Goal: Task Accomplishment & Management: Complete application form

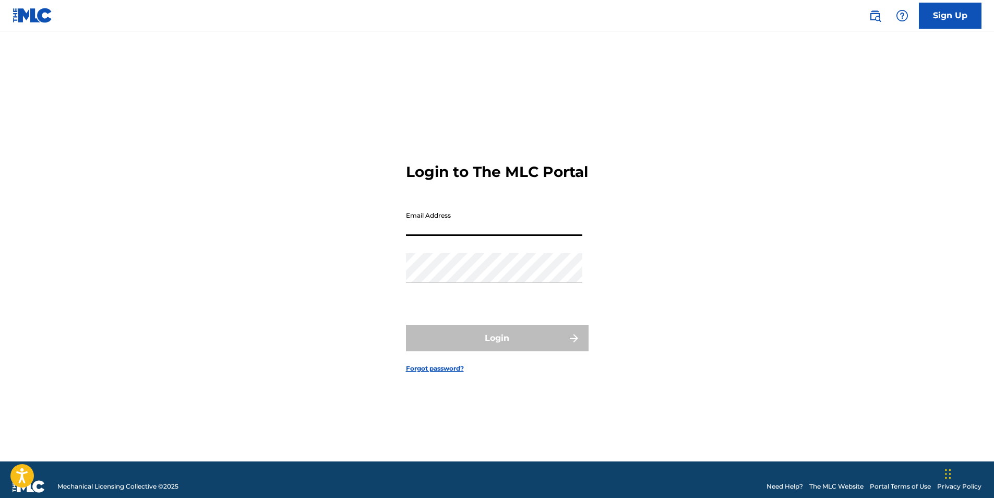
click at [443, 223] on input "Email Address" at bounding box center [494, 221] width 176 height 30
type input "[EMAIL_ADDRESS][DOMAIN_NAME]"
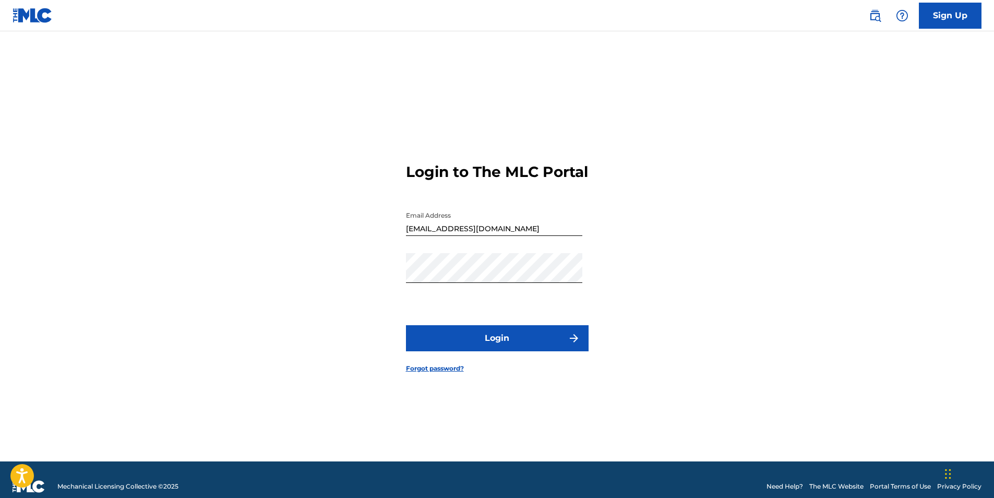
click at [490, 347] on button "Login" at bounding box center [497, 338] width 183 height 26
click at [45, 10] on img at bounding box center [33, 15] width 40 height 15
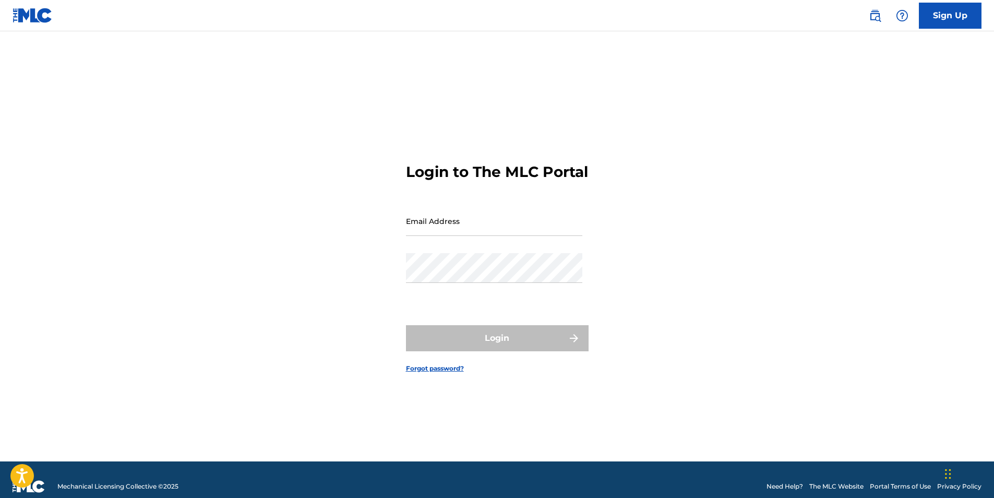
click at [943, 18] on link "Sign Up" at bounding box center [950, 16] width 63 height 26
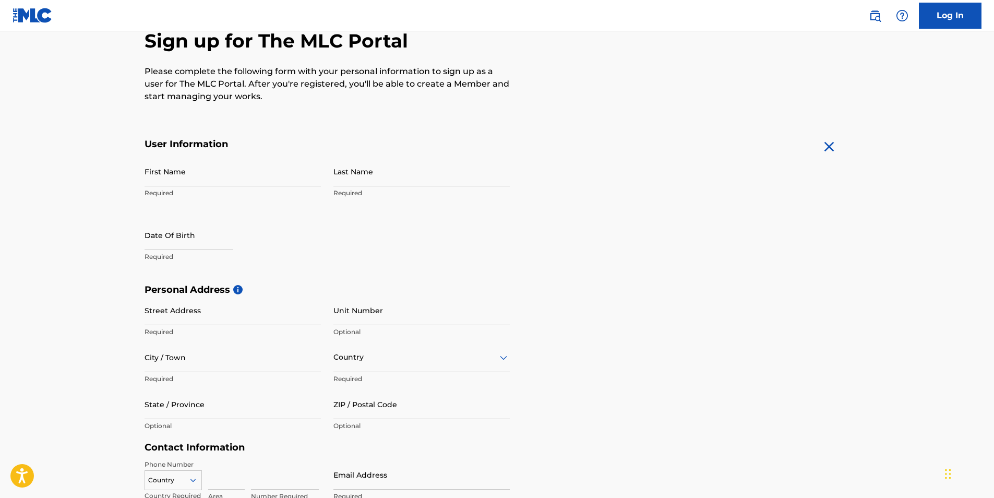
scroll to position [209, 0]
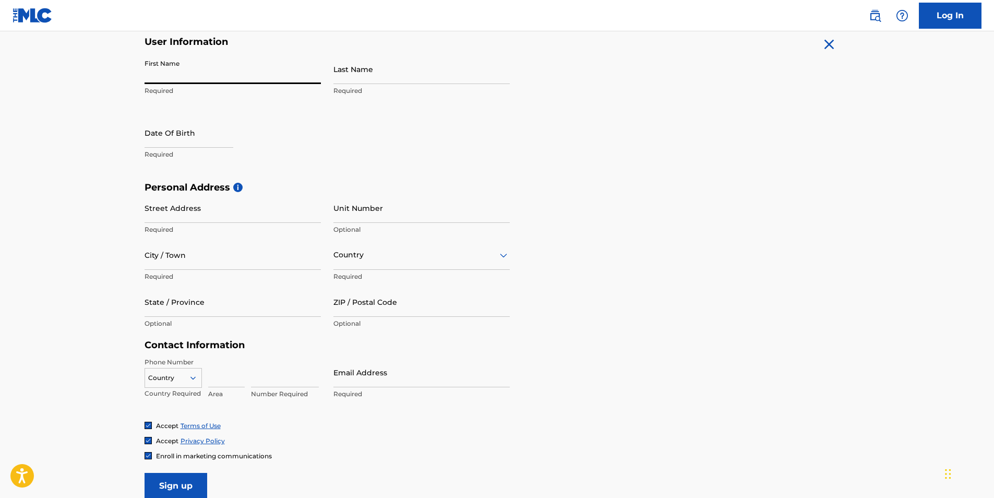
click at [208, 76] on input "First Name" at bounding box center [233, 69] width 176 height 30
type input "vincent"
type input "alexander"
type input "March 26 1968"
type input "3155 Cascades Ct"
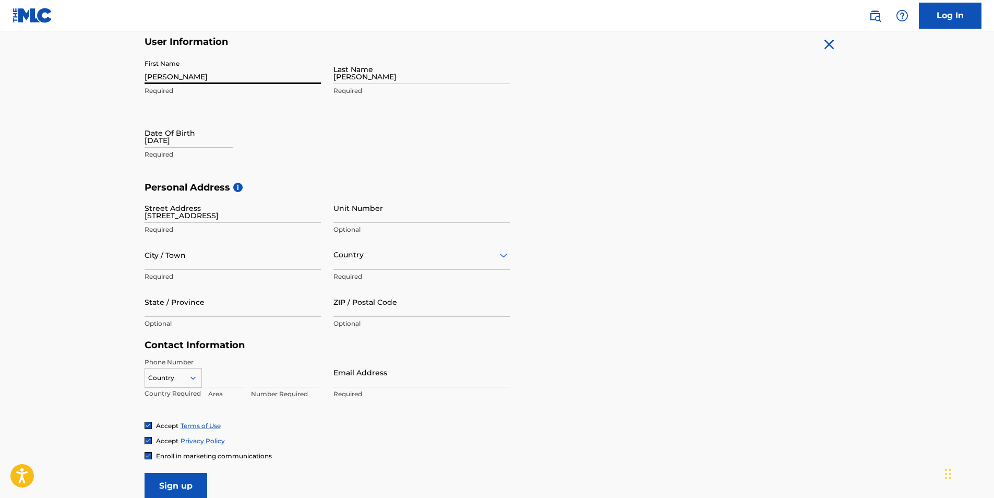
type input "Tyler"
type input "United States"
type input "Texas"
type input "75709"
type input "430"
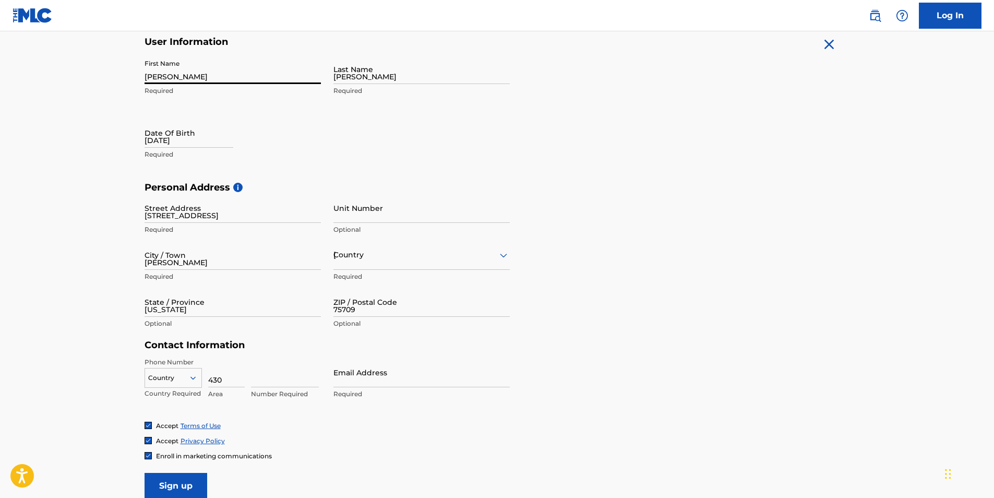
type input "4359509"
type input "ibuyhouses31@gmail.com"
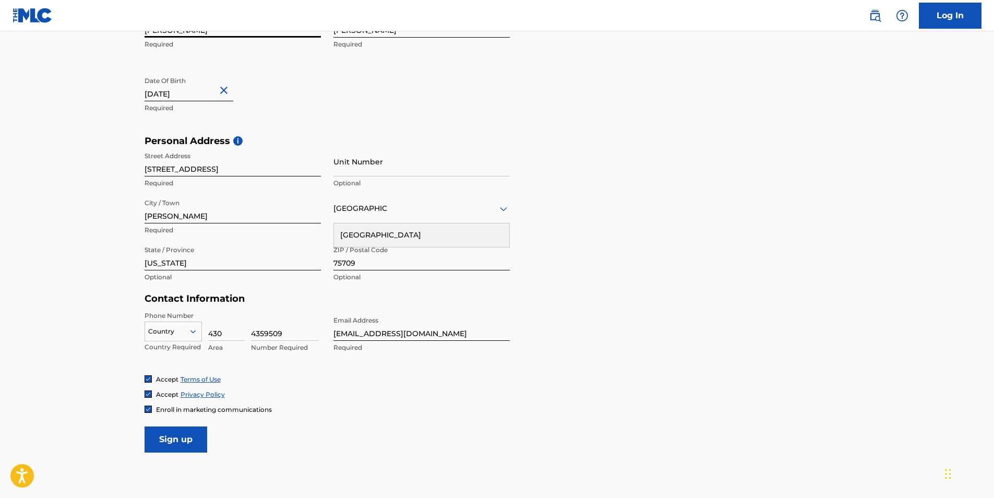
scroll to position [313, 0]
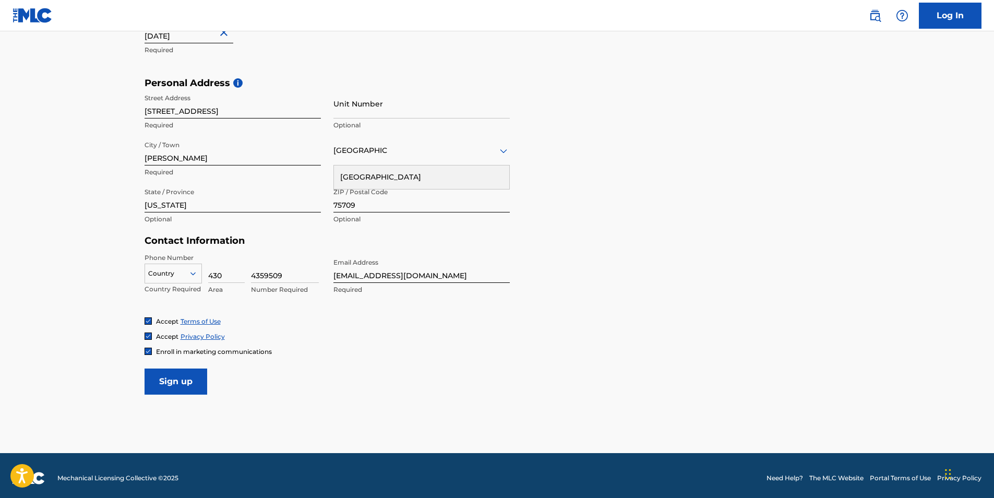
click at [189, 274] on icon at bounding box center [192, 273] width 9 height 9
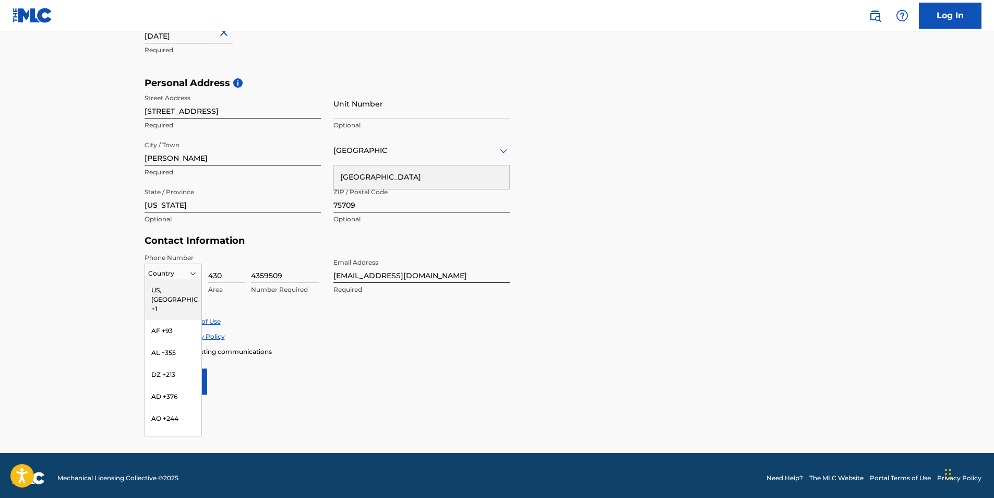
click at [169, 290] on div "US, CA +1" at bounding box center [173, 299] width 56 height 41
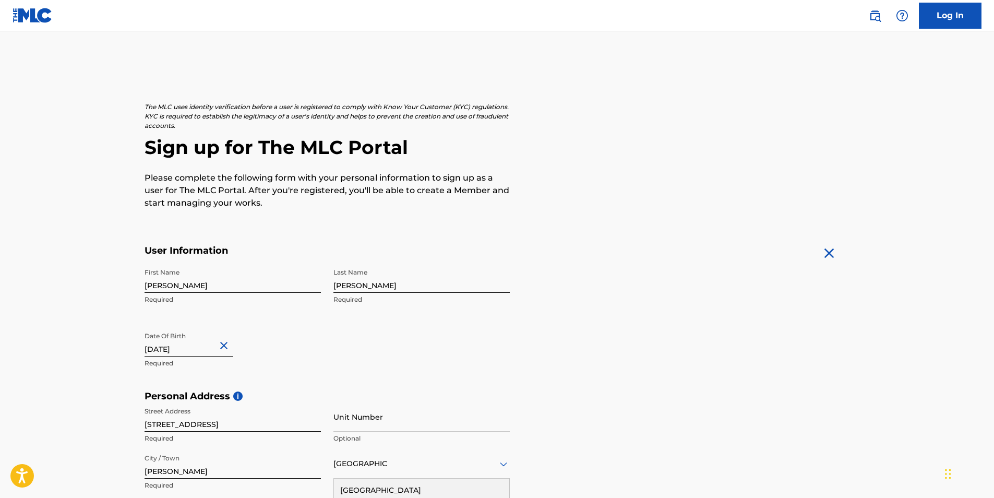
click at [36, 15] on img at bounding box center [33, 15] width 40 height 15
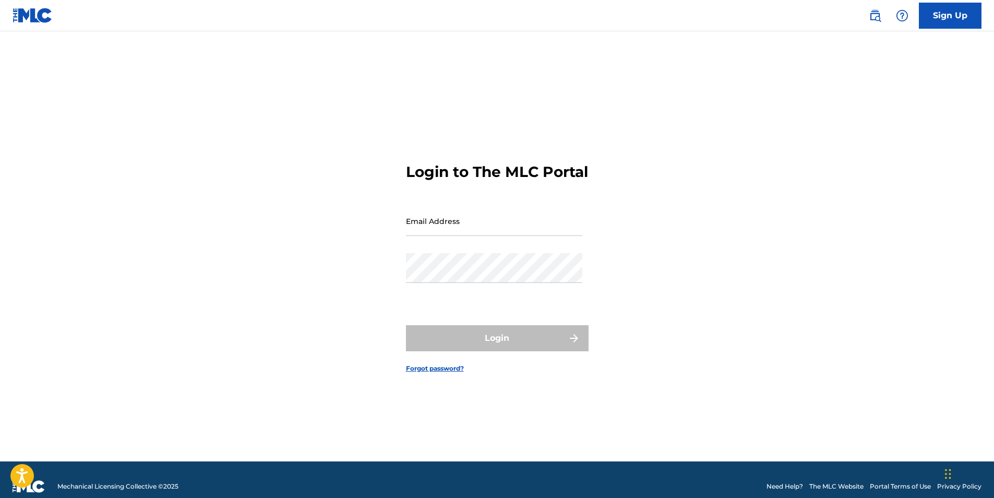
click at [45, 12] on img at bounding box center [33, 15] width 40 height 15
click at [20, 17] on img at bounding box center [33, 15] width 40 height 15
click at [954, 17] on link "Sign Up" at bounding box center [950, 16] width 63 height 26
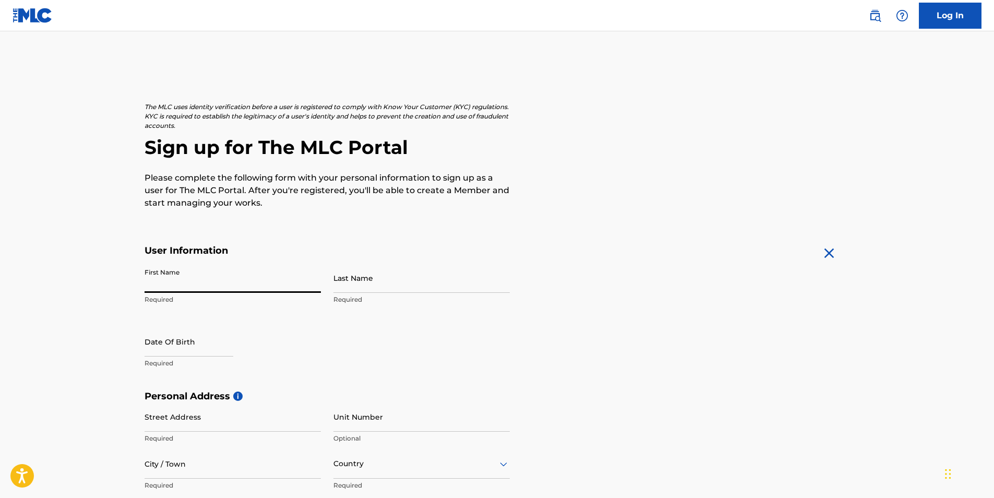
click at [273, 269] on input "First Name" at bounding box center [233, 278] width 176 height 30
type input "vincent"
type input "alexander"
type input "March 26 1968"
type input "3155 Cascades Ct"
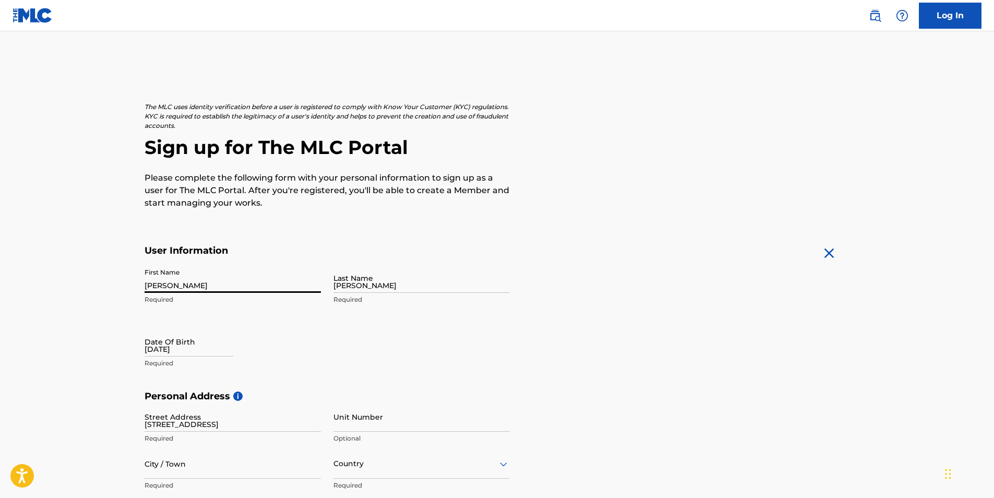
type input "Tyler"
type input "United States"
type input "Texas"
type input "75709"
type input "430"
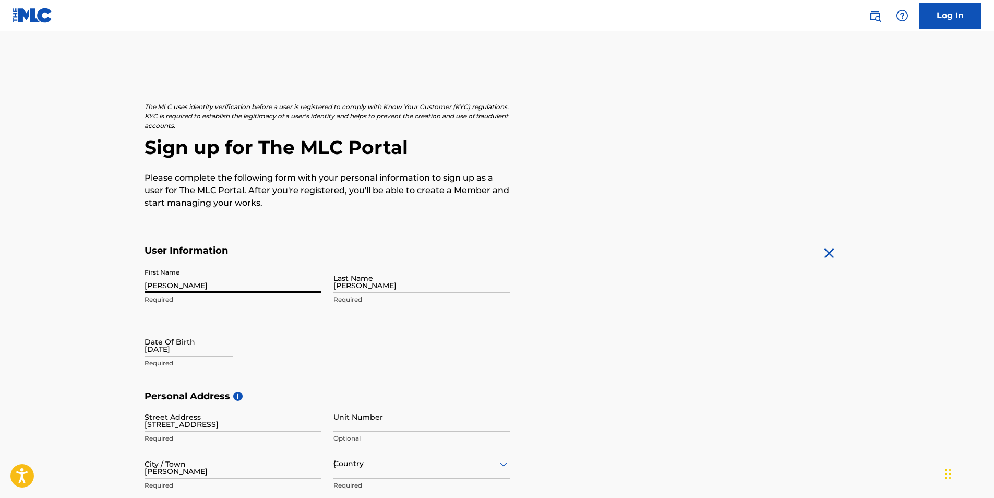
type input "4359509"
type input "ibuyhouses31@gmail.com"
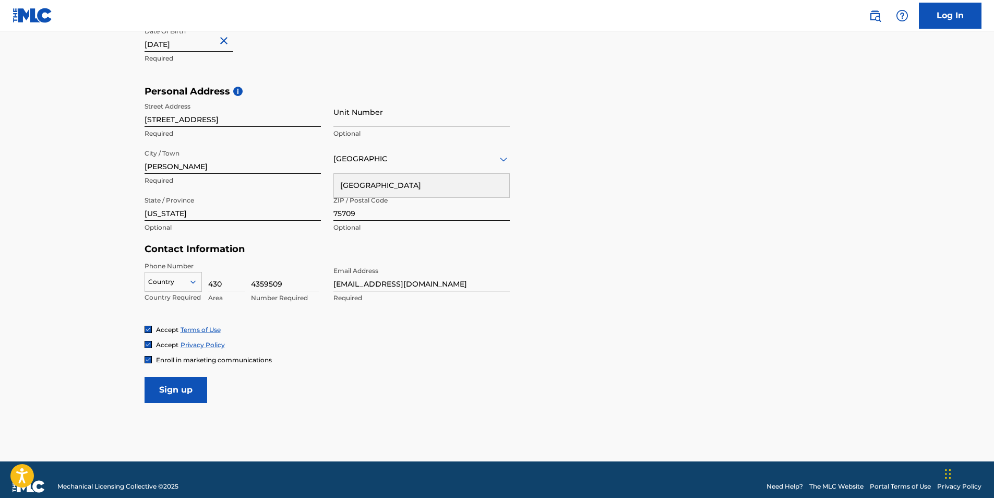
scroll to position [318, 0]
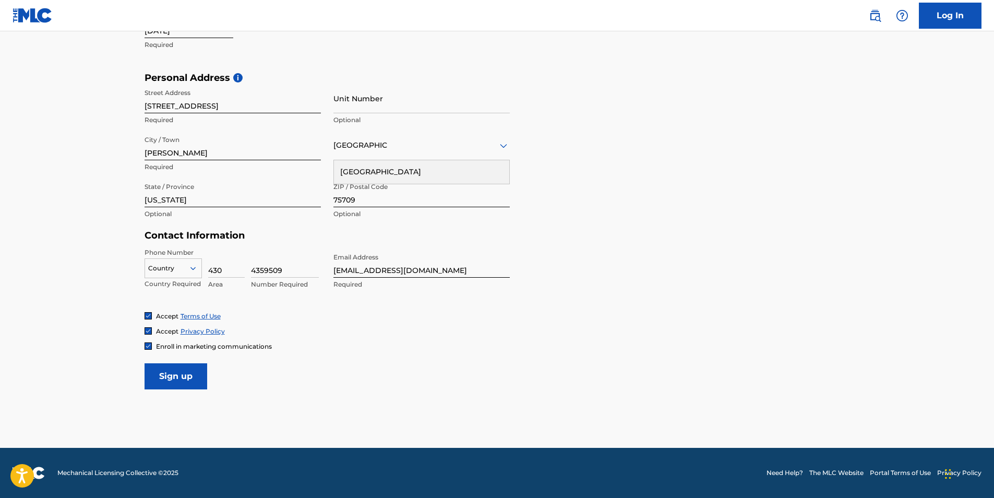
click at [181, 374] on input "Sign up" at bounding box center [176, 376] width 63 height 26
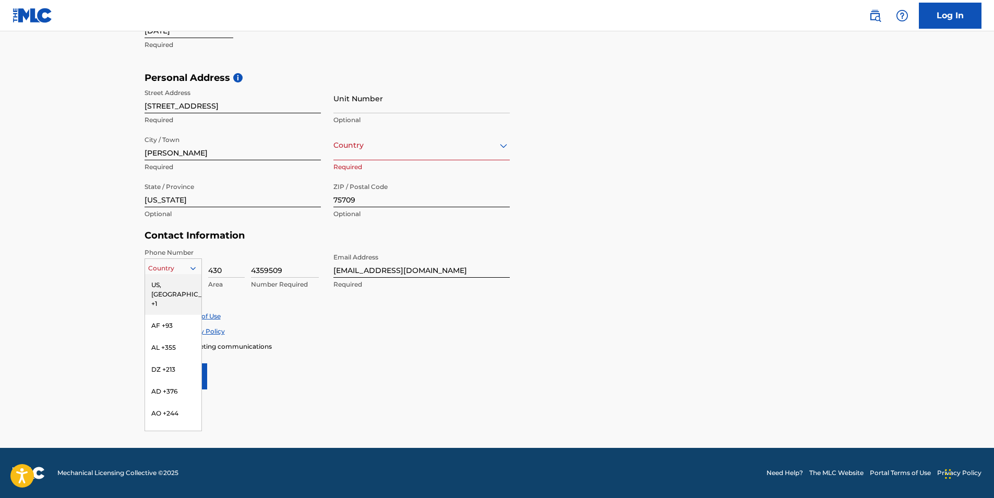
click at [190, 270] on icon at bounding box center [192, 267] width 9 height 9
click at [178, 283] on div "US, CA +1" at bounding box center [173, 294] width 56 height 41
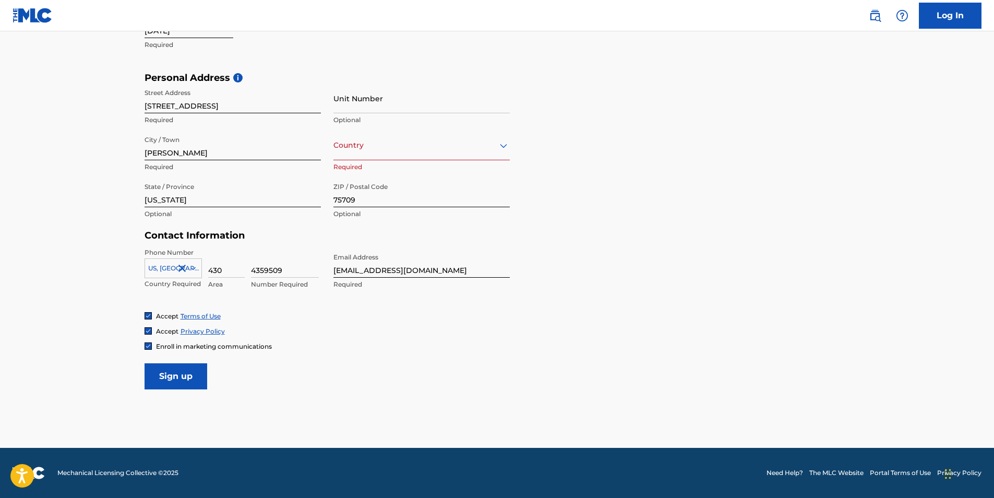
click at [178, 377] on input "Sign up" at bounding box center [176, 376] width 63 height 26
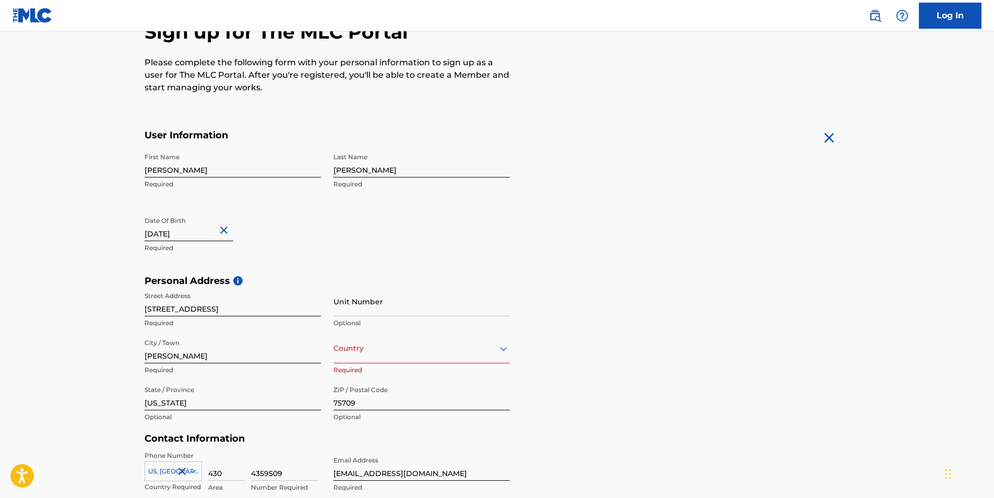
scroll to position [157, 0]
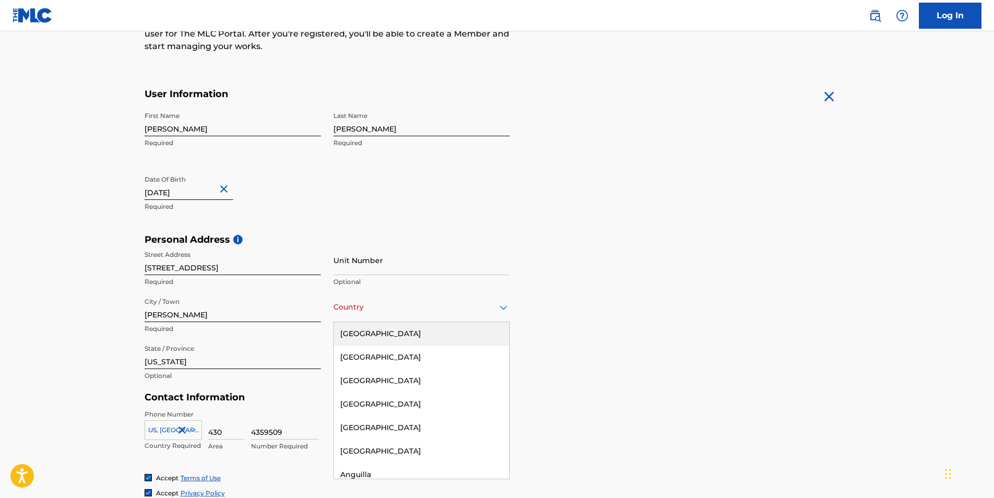
click at [470, 308] on div at bounding box center [421, 307] width 176 height 13
click at [387, 333] on div "United States" at bounding box center [421, 333] width 175 height 23
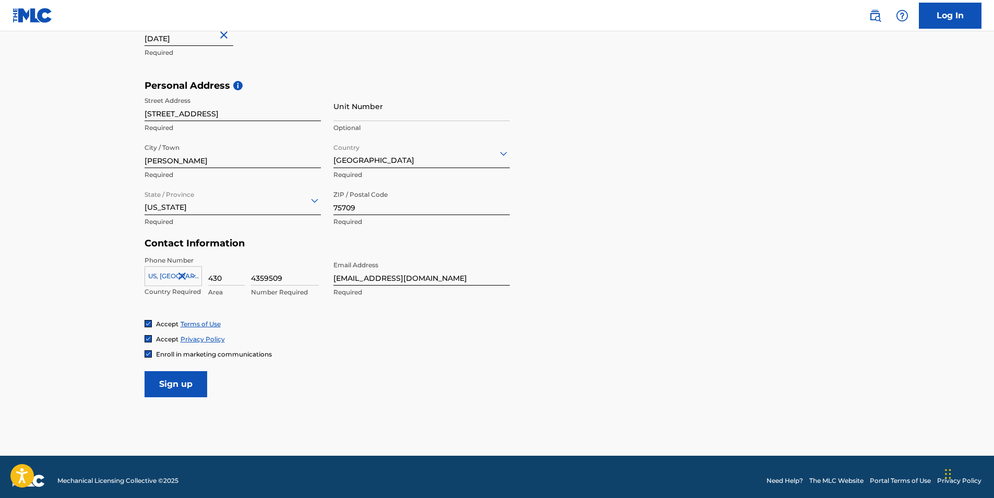
scroll to position [318, 0]
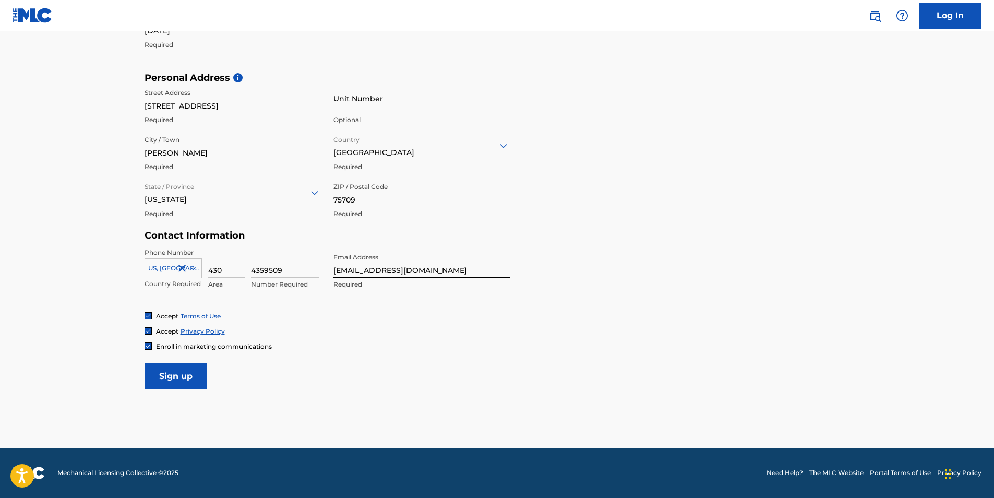
click at [181, 380] on input "Sign up" at bounding box center [176, 376] width 63 height 26
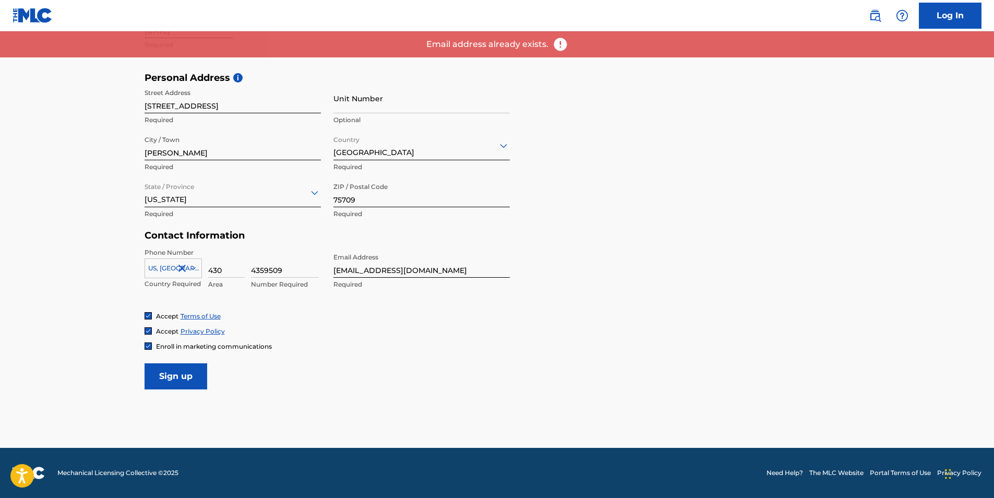
click at [949, 10] on link "Log In" at bounding box center [950, 16] width 63 height 26
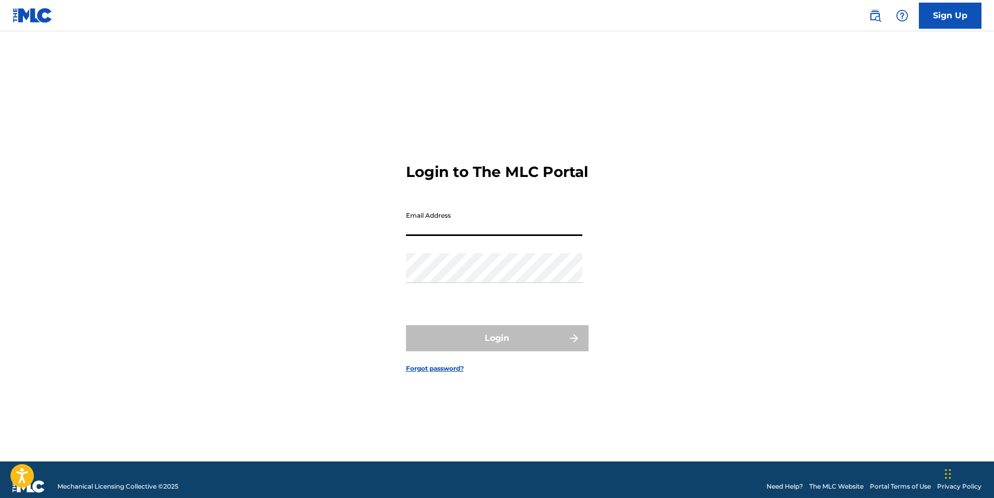
click at [441, 230] on input "Email Address" at bounding box center [494, 221] width 176 height 30
type input "ibuyhouses31@gmail.com"
click at [435, 373] on link "Forgot password?" at bounding box center [435, 368] width 58 height 9
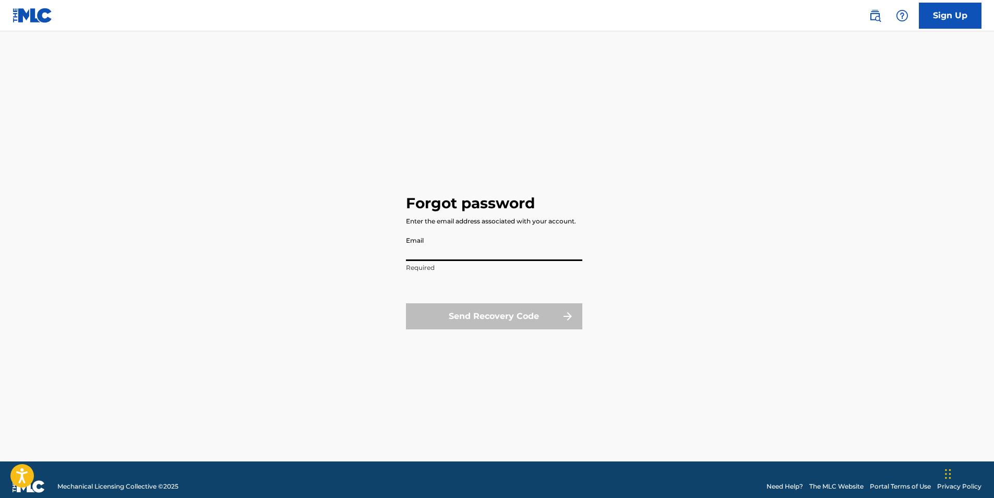
click at [440, 243] on input "Email" at bounding box center [494, 246] width 176 height 30
type input "ibuyhouses31@gmail.com"
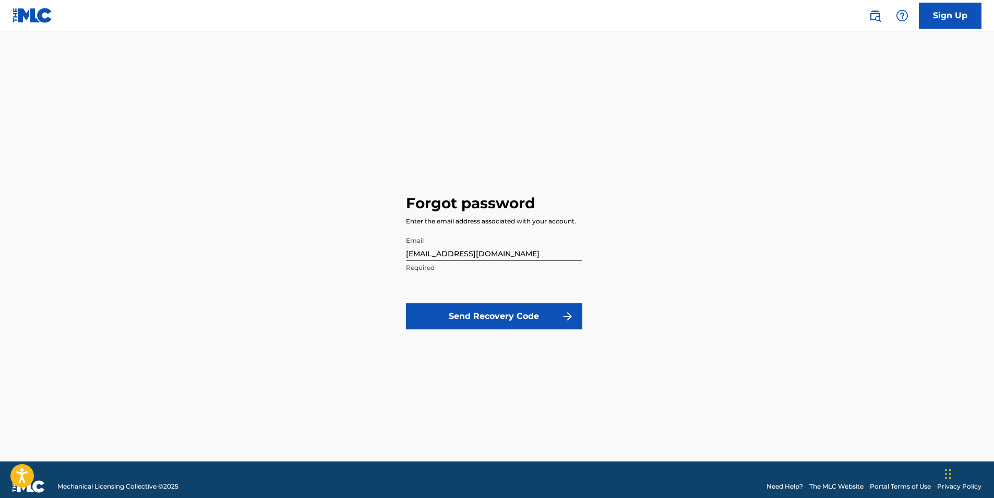
click at [479, 317] on button "Send Recovery Code" at bounding box center [494, 316] width 176 height 26
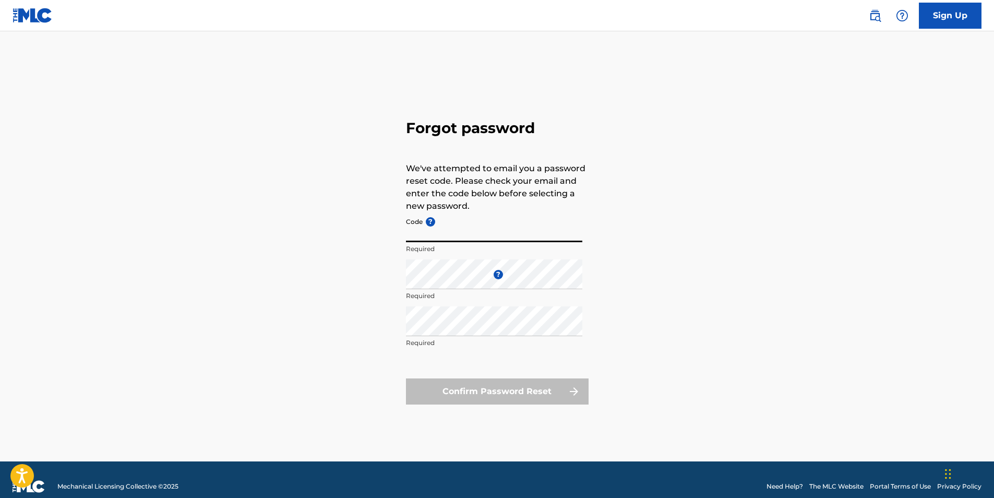
click at [441, 230] on input "Code ?" at bounding box center [494, 227] width 176 height 30
type input "FP_578516dbc9067d86dcbef5ab3717"
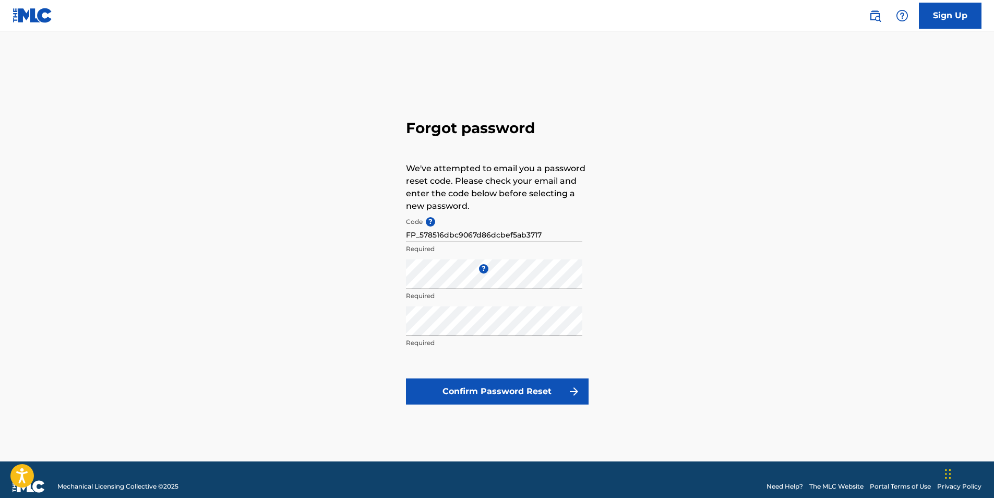
click at [510, 384] on button "Confirm Password Reset" at bounding box center [497, 391] width 183 height 26
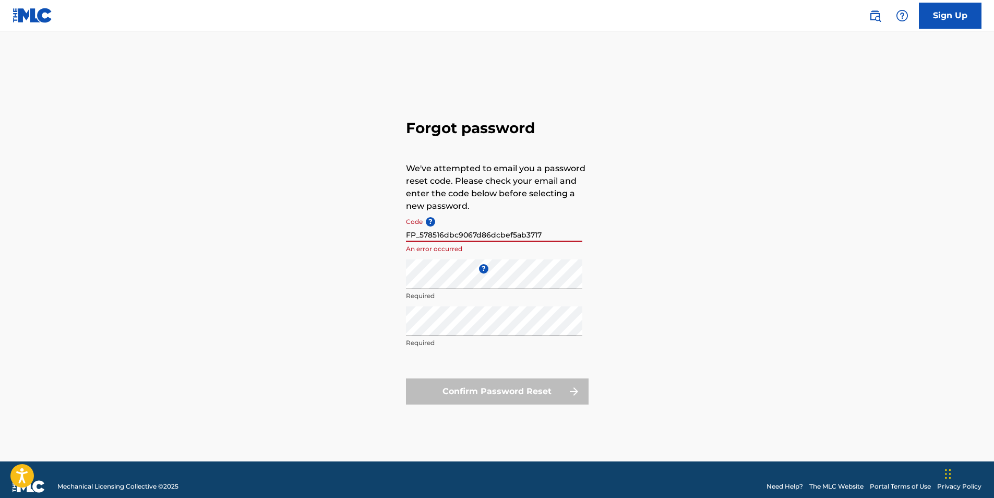
drag, startPoint x: 554, startPoint y: 231, endPoint x: 375, endPoint y: 238, distance: 178.6
click at [375, 238] on div "Forgot password We've attempted to email you a password reset code. Please chec…" at bounding box center [497, 259] width 730 height 404
paste input "FP_ed77fa4893a3178ecccaaf1e18c9"
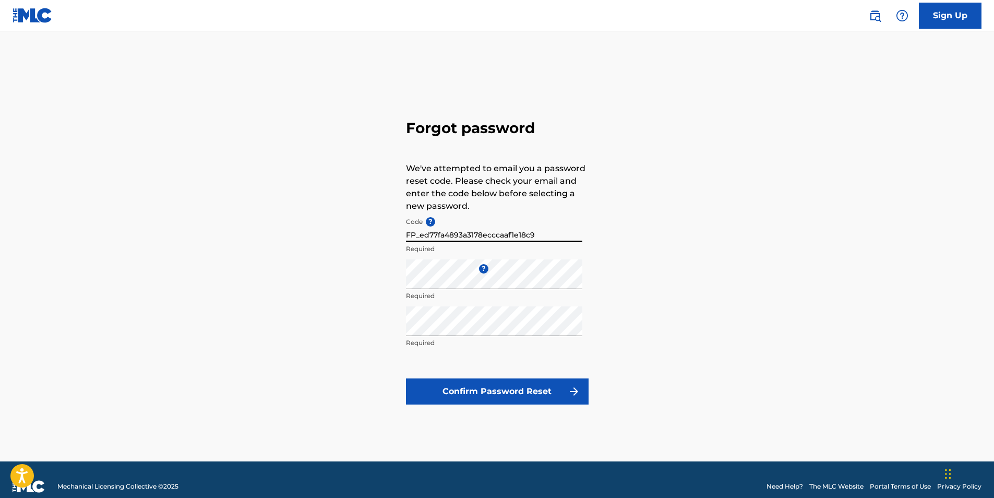
type input "FP_ed77fa4893a3178ecccaaf1e18c9"
click at [510, 385] on button "Confirm Password Reset" at bounding box center [497, 391] width 183 height 26
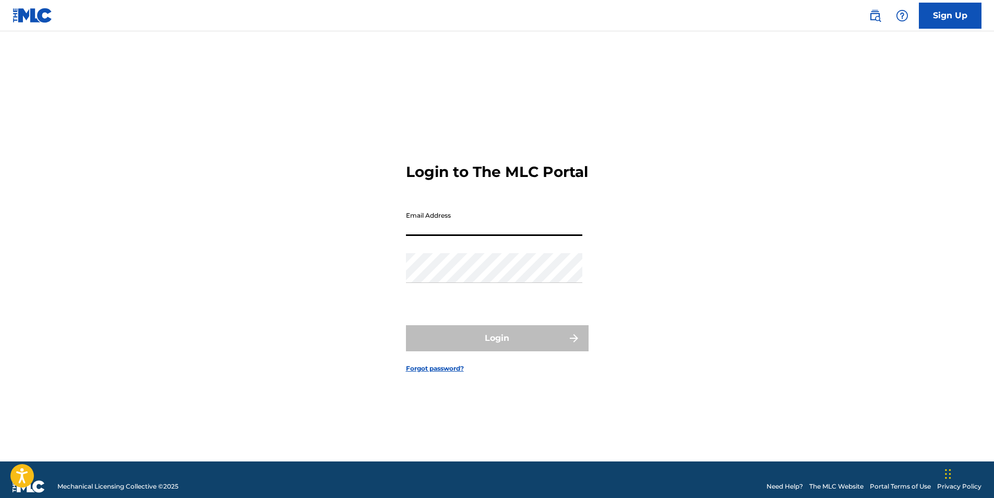
click at [423, 235] on input "Email Address" at bounding box center [494, 221] width 176 height 30
type input "ibuyhouses31@gmail.com"
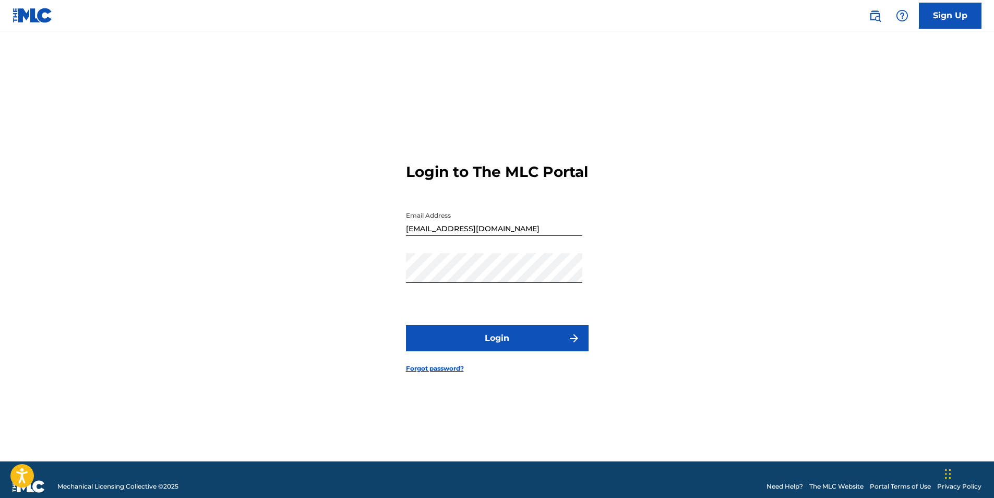
click at [499, 340] on button "Login" at bounding box center [497, 338] width 183 height 26
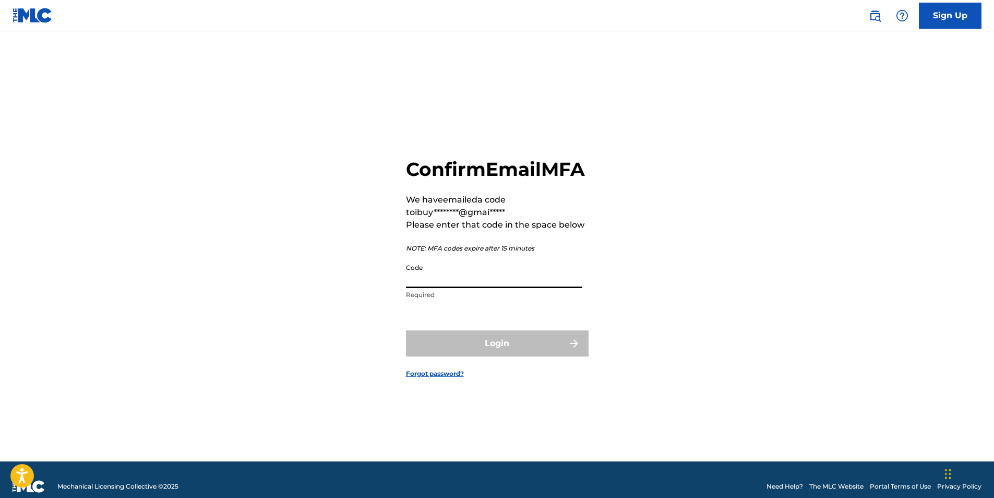
click at [483, 288] on input "Code" at bounding box center [494, 273] width 176 height 30
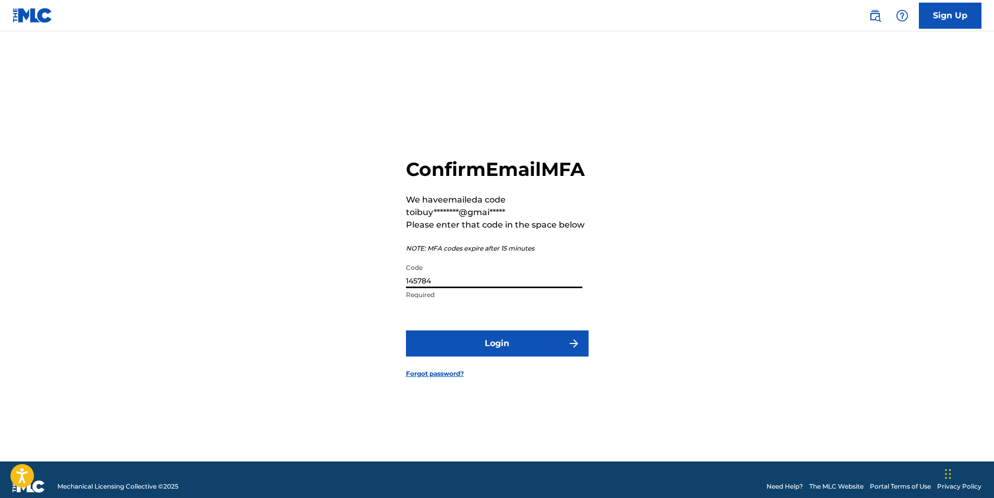
type input "145784"
click at [500, 355] on button "Login" at bounding box center [497, 343] width 183 height 26
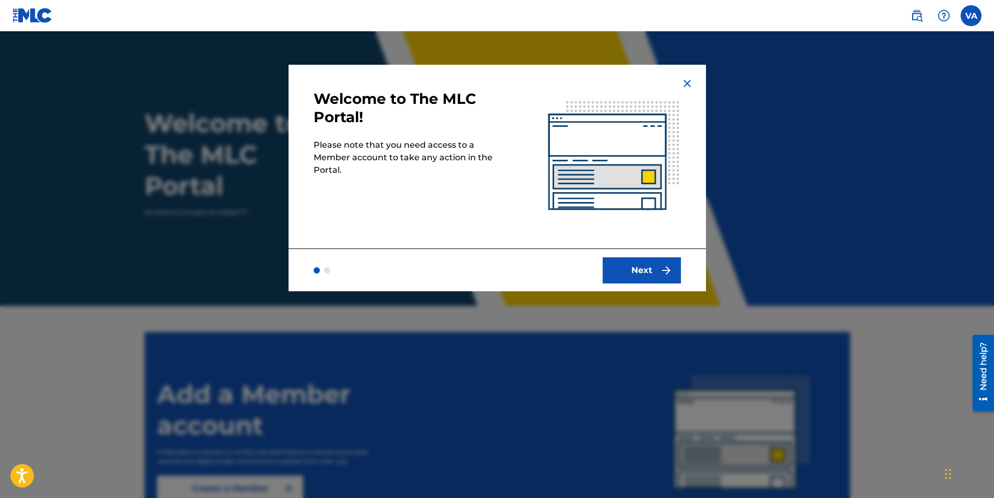
click at [646, 273] on button "Next" at bounding box center [642, 270] width 78 height 26
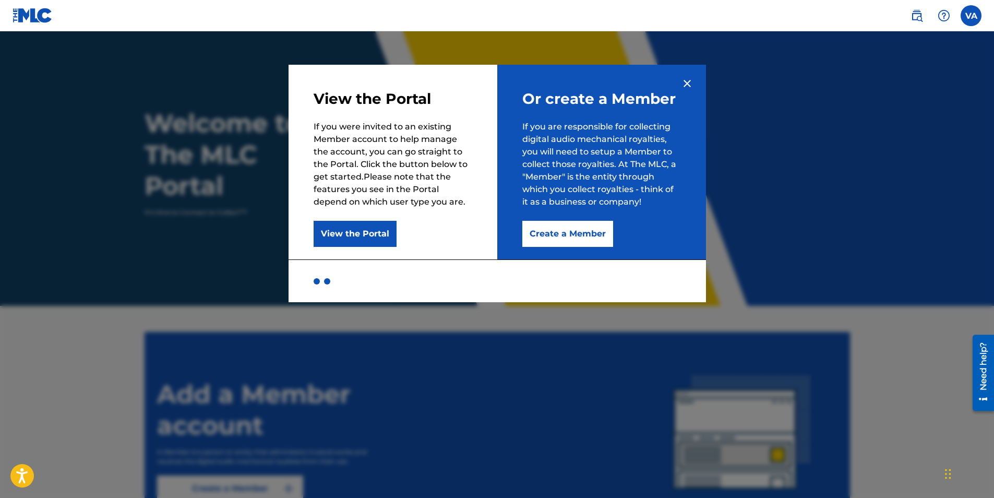
click at [573, 230] on button "Create a Member" at bounding box center [567, 234] width 91 height 26
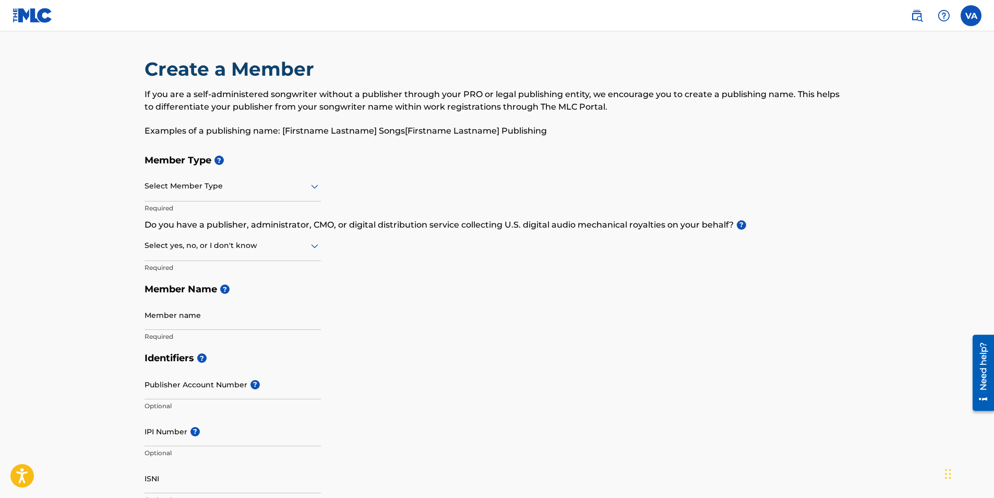
click at [308, 188] on icon at bounding box center [314, 186] width 13 height 13
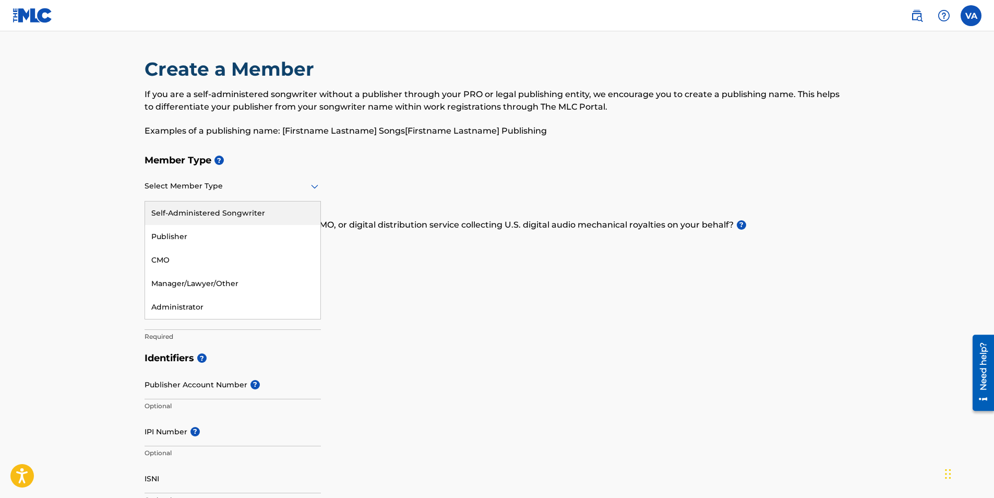
click at [267, 217] on div "Self-Administered Songwriter" at bounding box center [232, 212] width 175 height 23
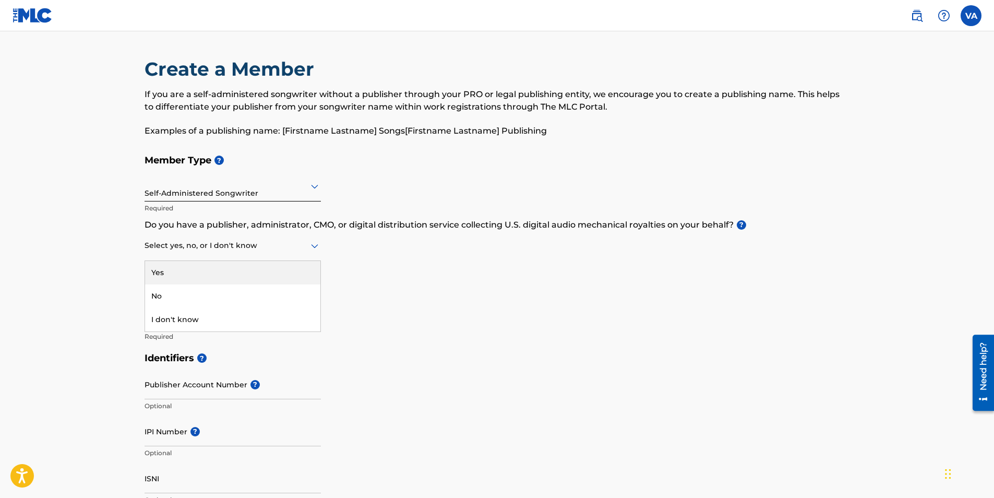
click at [317, 247] on icon at bounding box center [314, 245] width 13 height 13
click at [298, 270] on div "Yes" at bounding box center [232, 272] width 175 height 23
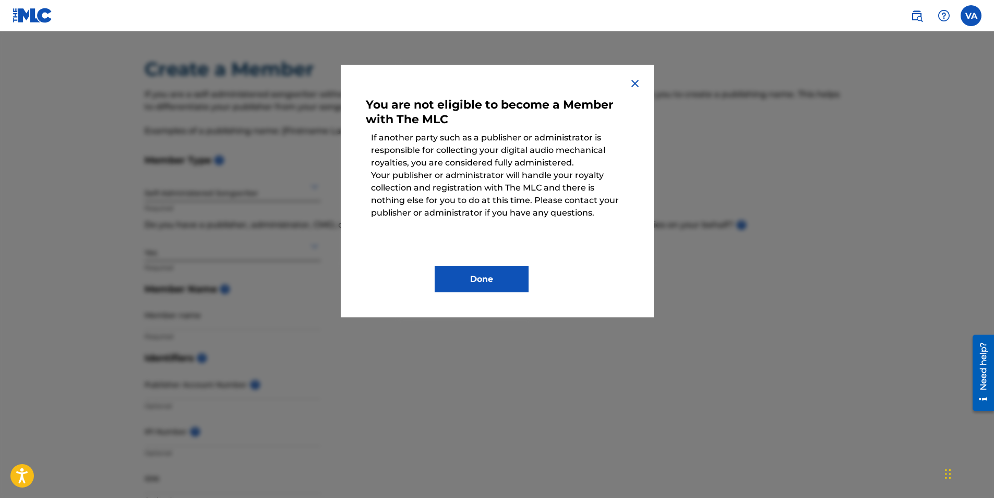
click at [639, 84] on img at bounding box center [635, 83] width 13 height 13
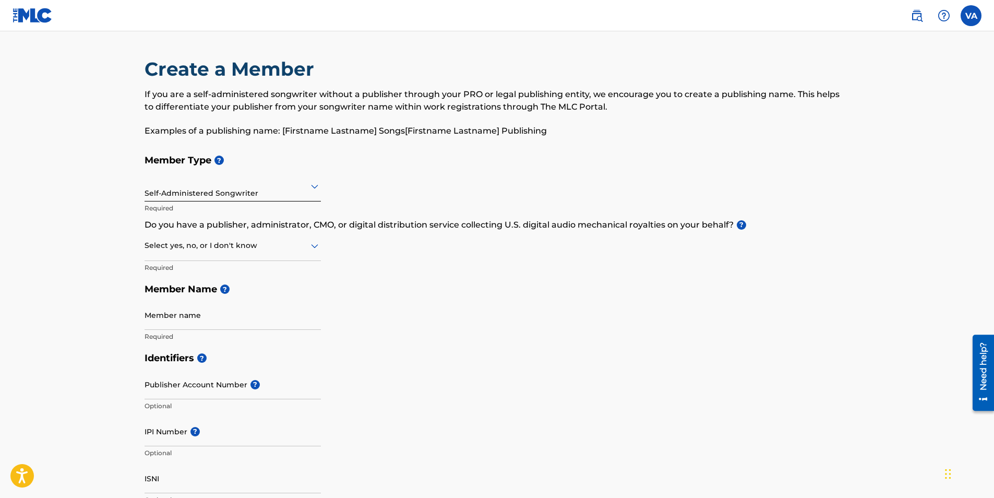
click at [317, 189] on icon at bounding box center [314, 186] width 13 height 13
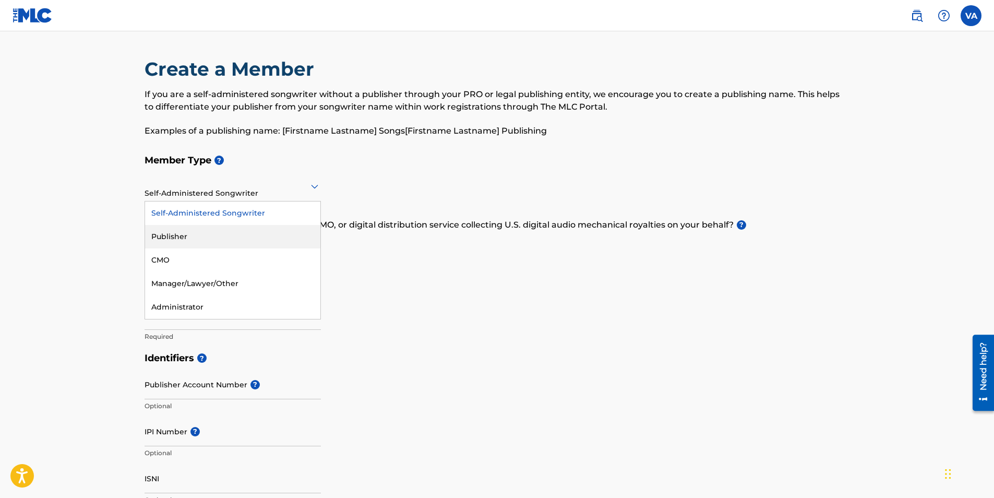
click at [223, 234] on div "Publisher" at bounding box center [232, 236] width 175 height 23
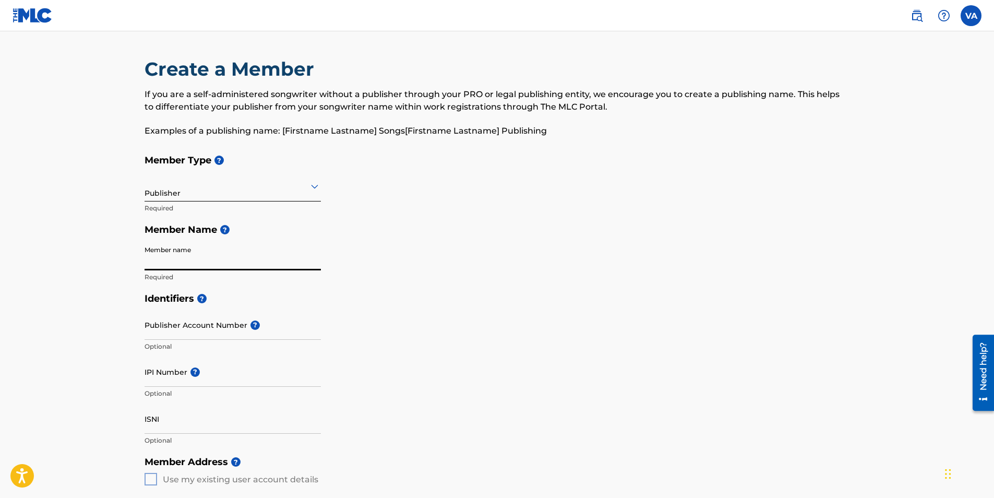
click at [194, 265] on input "Member name" at bounding box center [233, 256] width 176 height 30
click at [273, 232] on h5 "Member Name ?" at bounding box center [497, 230] width 705 height 22
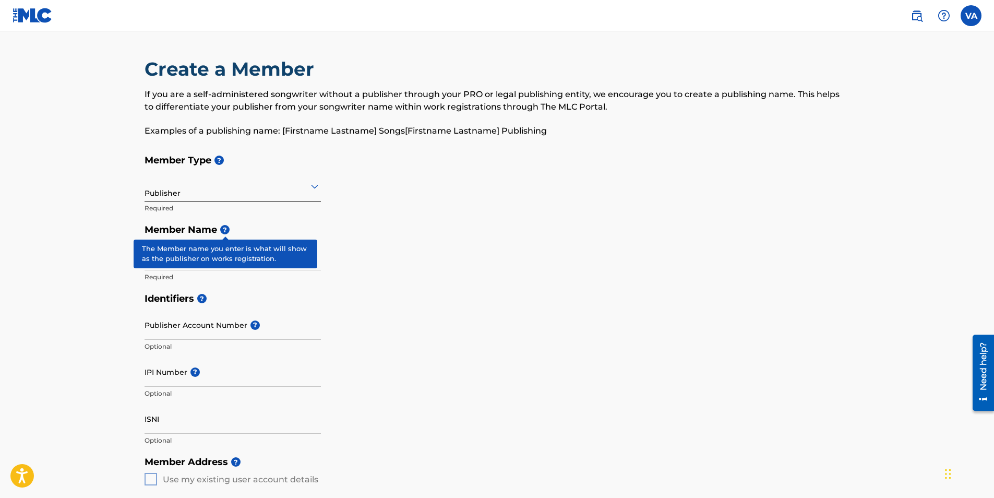
click at [222, 229] on span "?" at bounding box center [224, 229] width 9 height 9
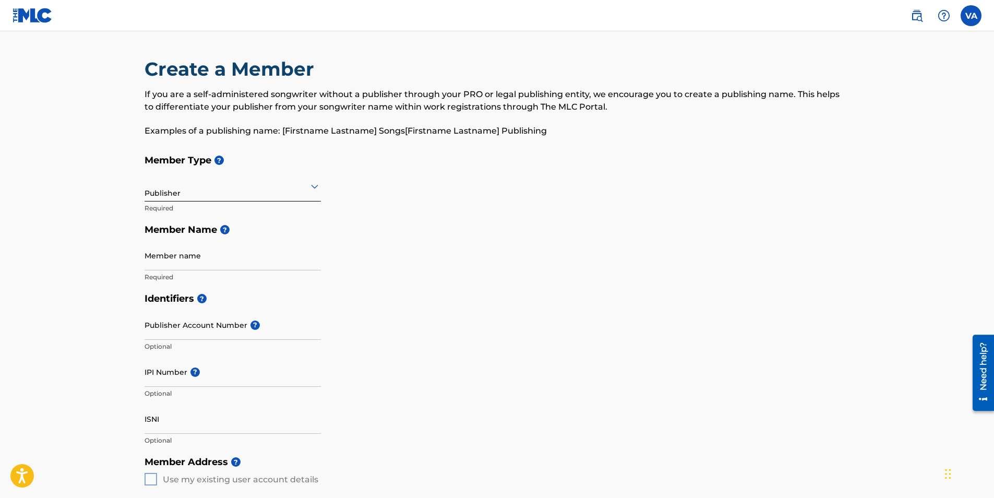
click at [410, 226] on h5 "Member Name ?" at bounding box center [497, 230] width 705 height 22
click at [35, 13] on img at bounding box center [33, 15] width 40 height 15
